Goal: Task Accomplishment & Management: Manage account settings

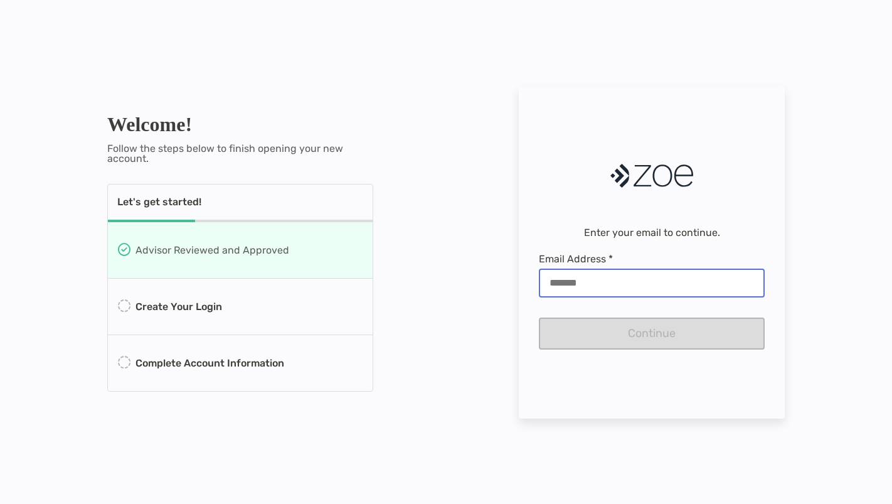
click at [585, 282] on input "Email Address *" at bounding box center [651, 282] width 223 height 11
type input "**********"
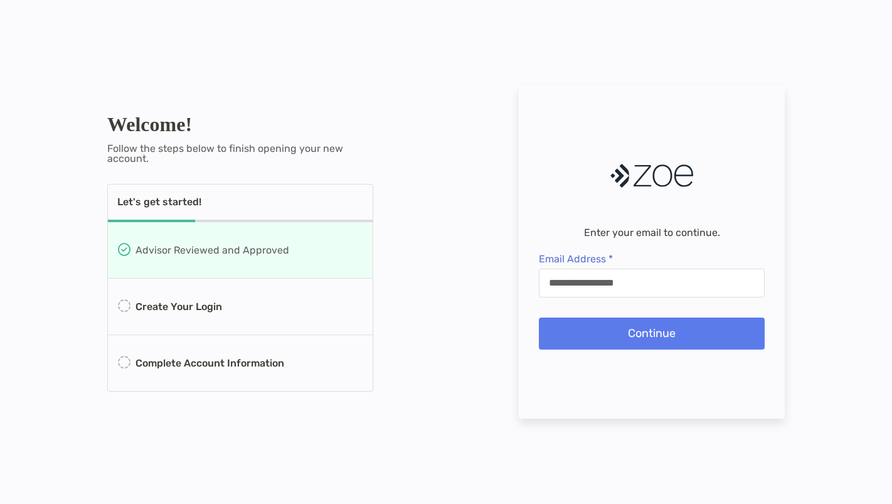
click at [593, 332] on button "Continue" at bounding box center [652, 333] width 226 height 32
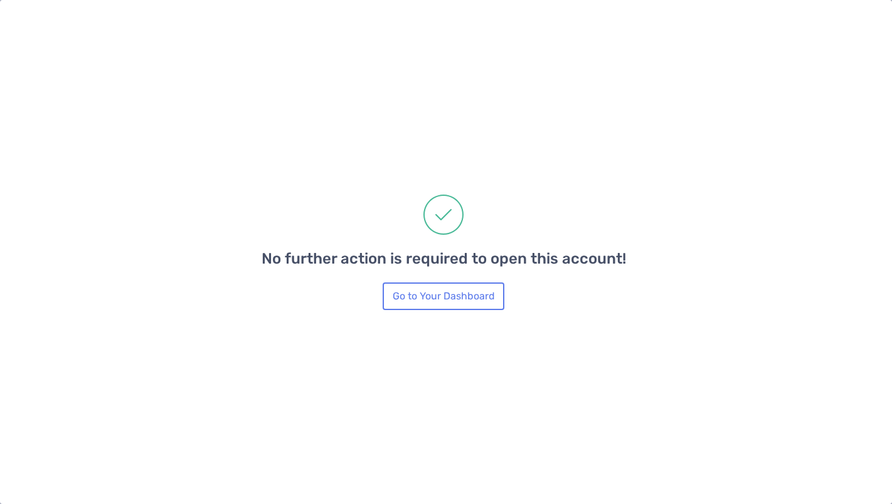
click at [458, 300] on button "Go to Your Dashboard" at bounding box center [444, 296] width 122 height 28
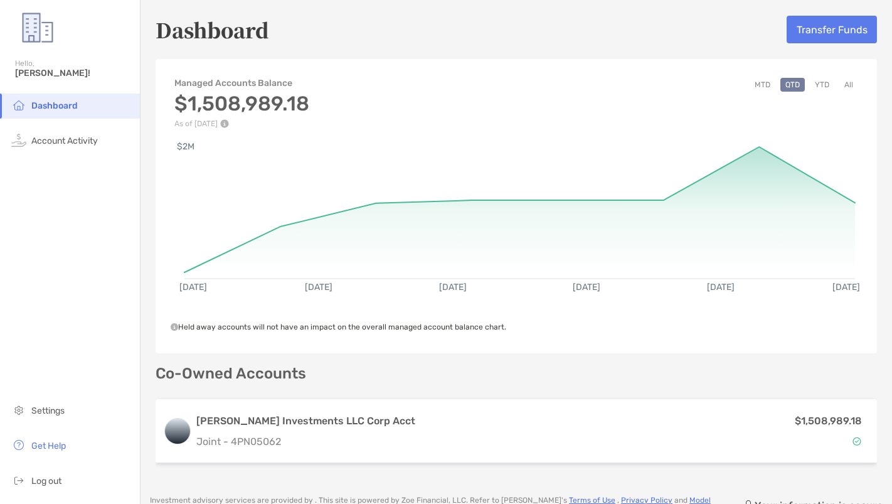
click at [827, 87] on button "YTD" at bounding box center [822, 85] width 24 height 14
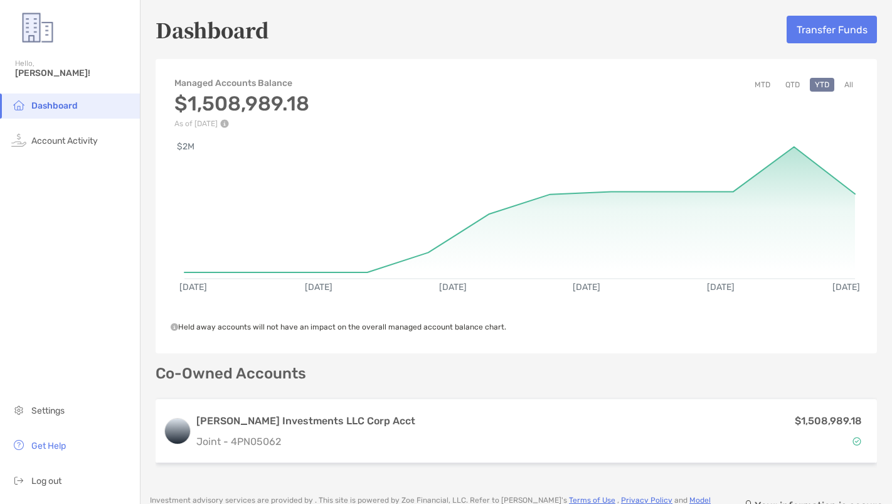
click at [763, 87] on button "MTD" at bounding box center [763, 85] width 26 height 14
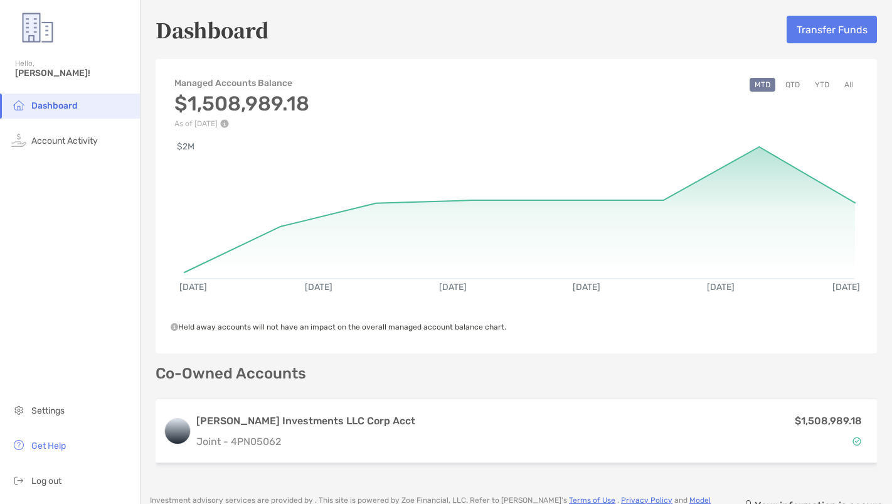
click at [790, 83] on button "QTD" at bounding box center [792, 85] width 24 height 14
